Goal: Information Seeking & Learning: Learn about a topic

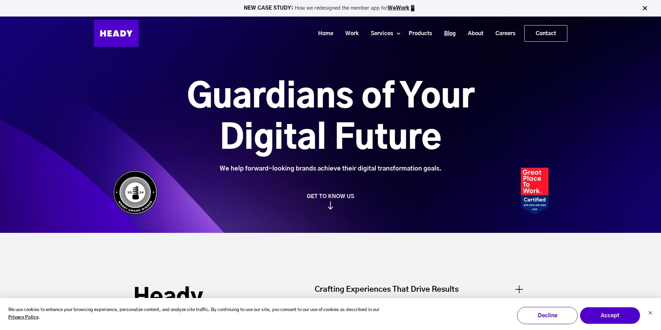
click at [446, 33] on link "Blog" at bounding box center [448, 33] width 24 height 13
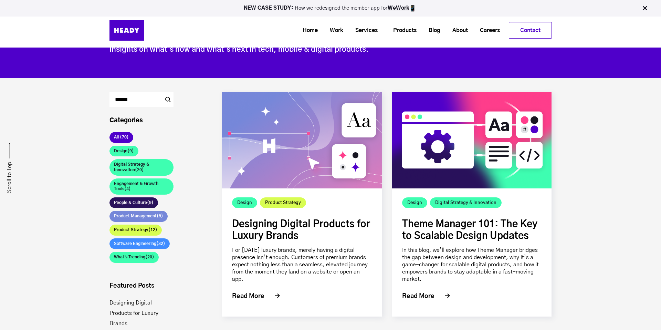
scroll to position [65, 0]
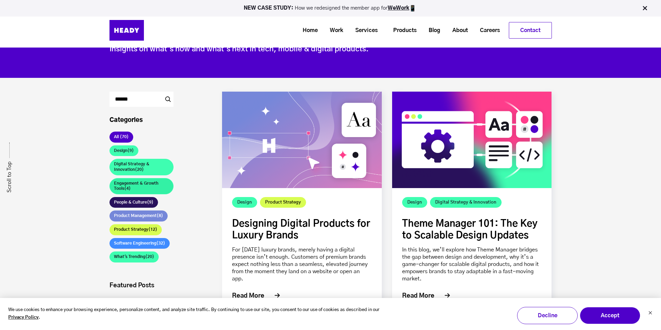
click at [128, 184] on link "Engagement & Growth Tools (4)" at bounding box center [142, 186] width 64 height 16
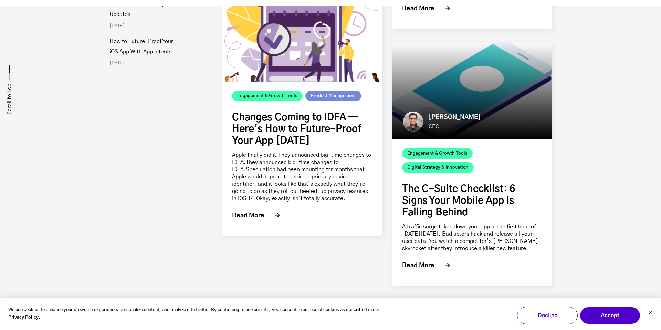
scroll to position [422, 0]
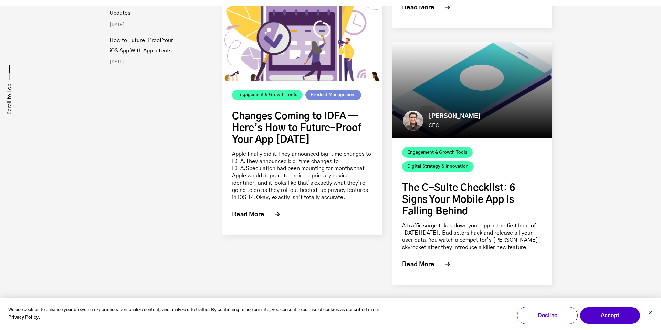
click at [445, 212] on link "The C-Suite Checklist: 6 Signs Your Mobile App Is Falling Behind" at bounding box center [458, 199] width 113 height 33
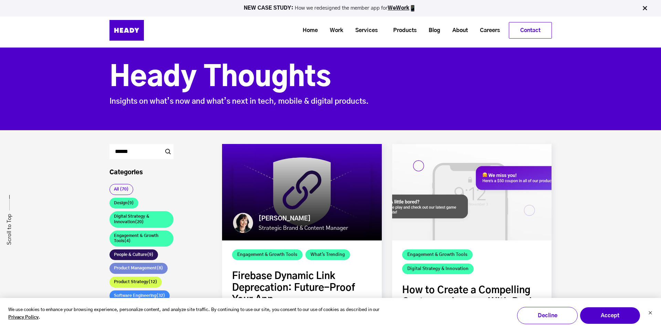
scroll to position [0, 0]
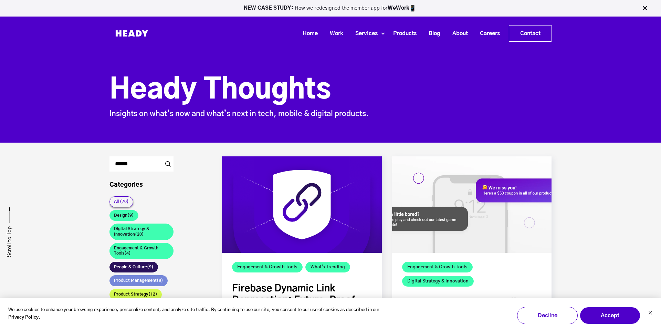
click at [122, 200] on link "All (70)" at bounding box center [122, 201] width 24 height 11
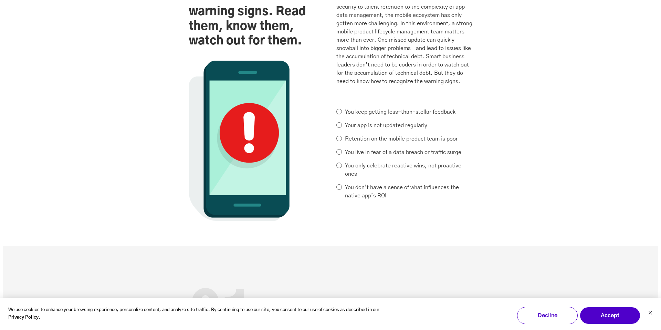
scroll to position [571, 0]
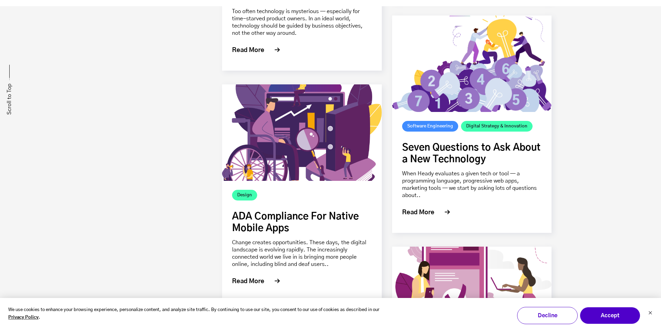
scroll to position [8338, 0]
